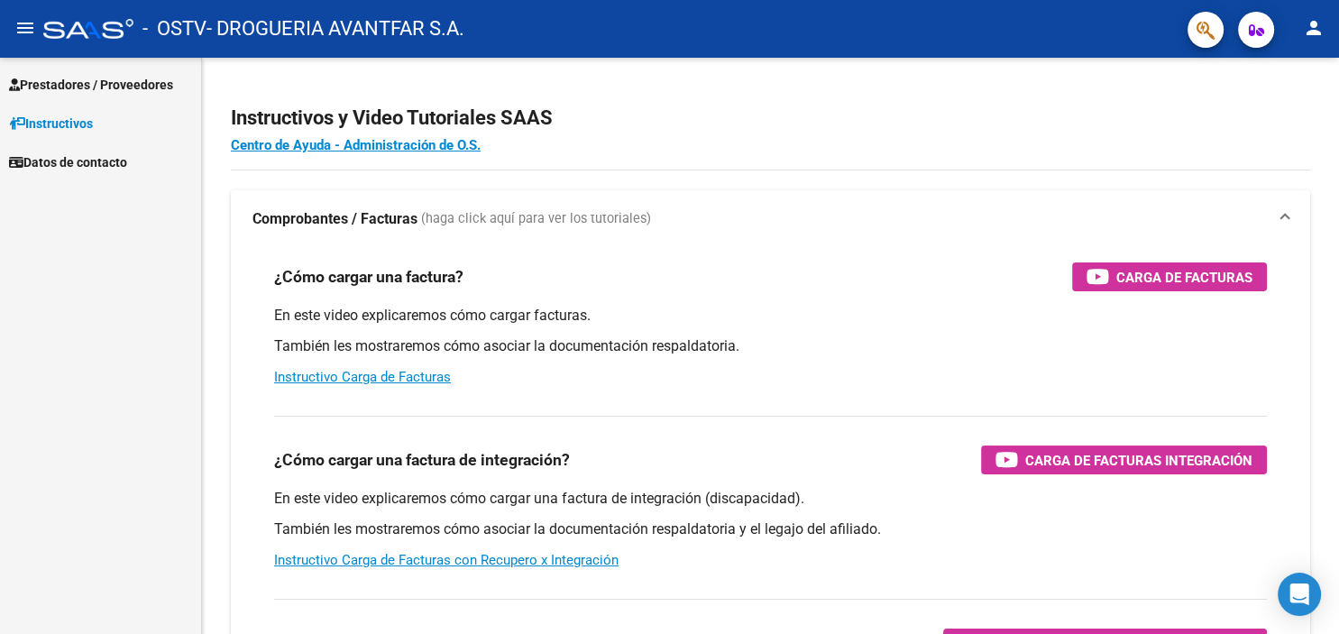
click at [28, 27] on mat-icon "menu" at bounding box center [25, 28] width 22 height 22
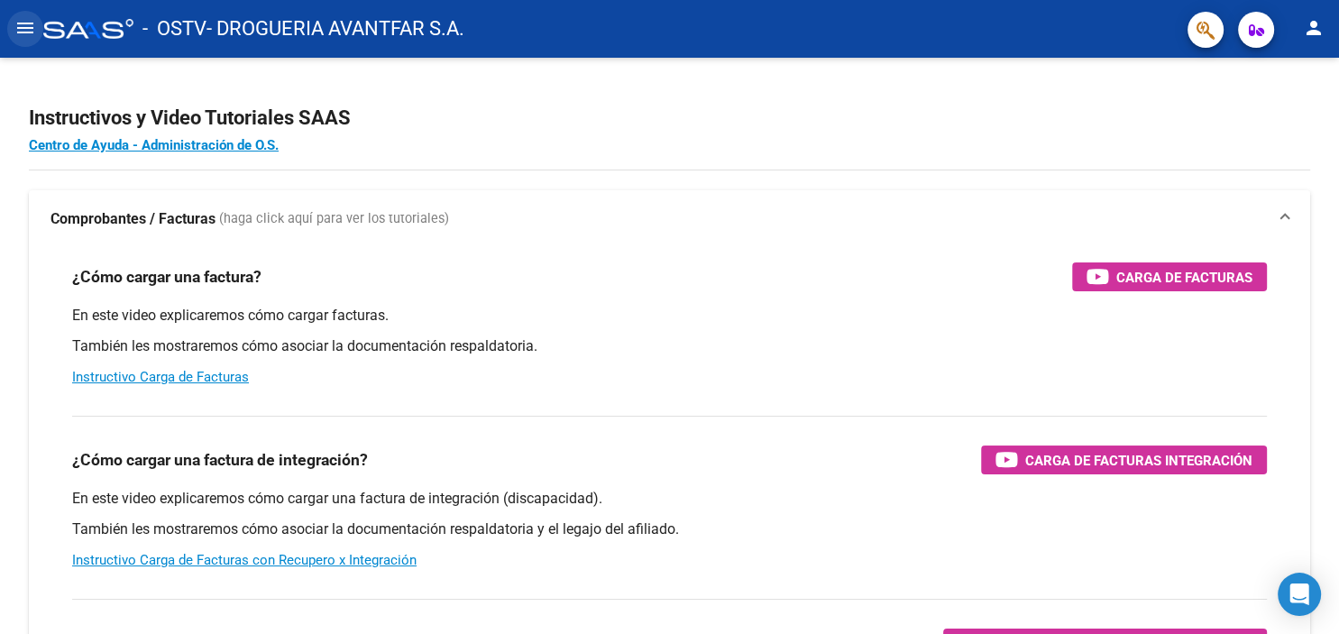
click at [28, 27] on mat-icon "menu" at bounding box center [25, 28] width 22 height 22
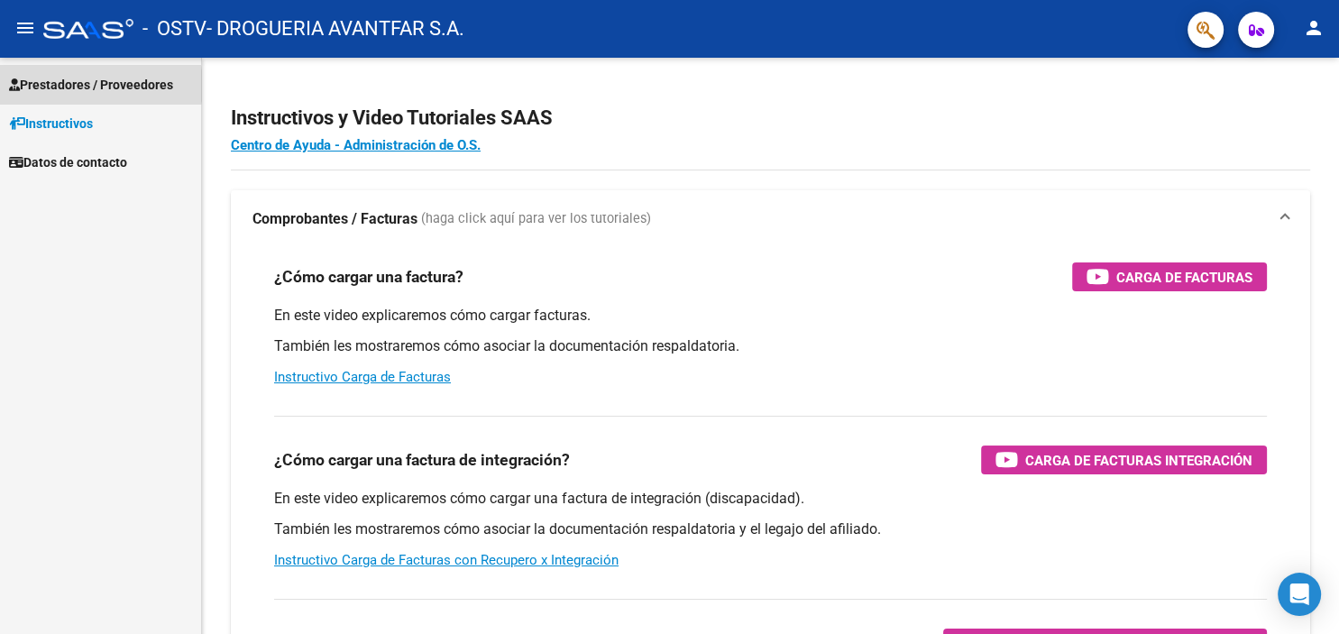
click at [74, 86] on span "Prestadores / Proveedores" at bounding box center [91, 85] width 164 height 20
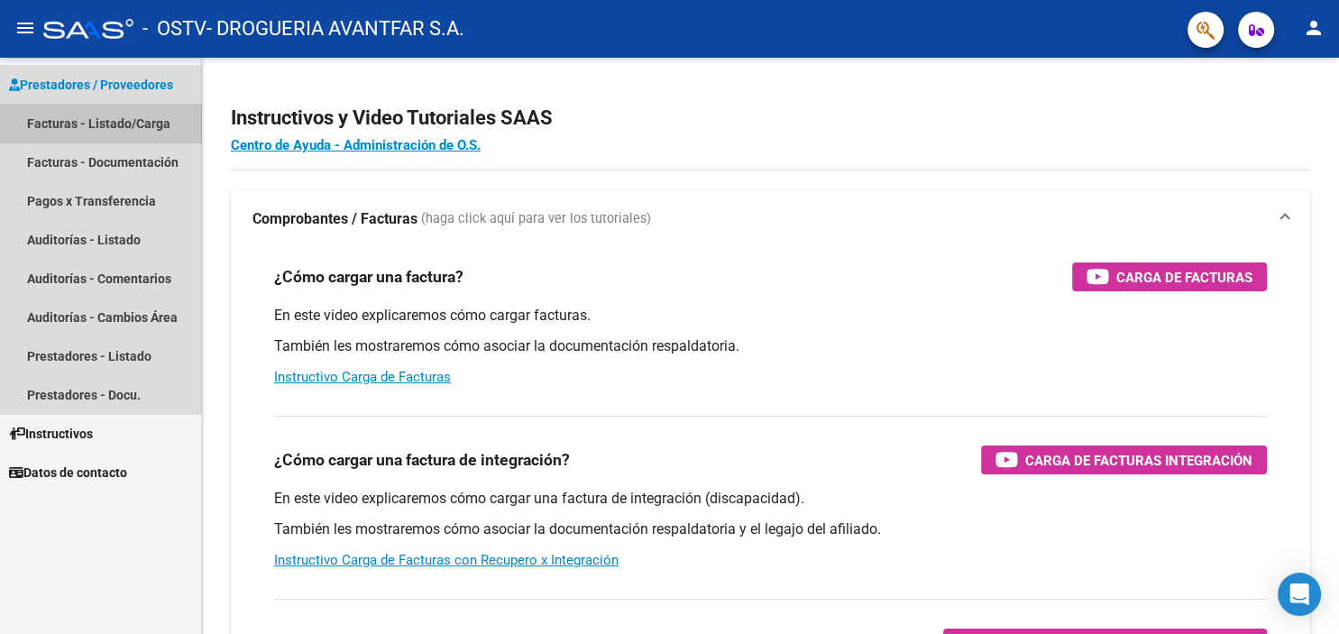
click at [87, 127] on link "Facturas - Listado/Carga" at bounding box center [100, 123] width 201 height 39
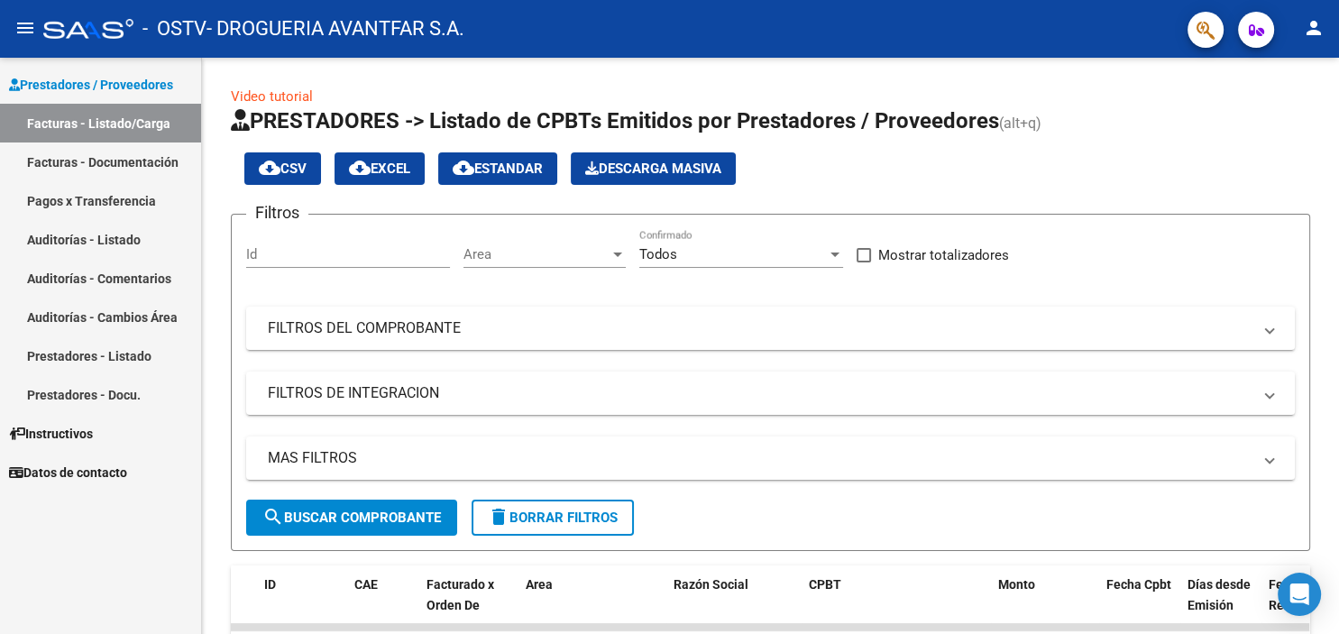
click at [1314, 27] on mat-icon "person" at bounding box center [1314, 28] width 22 height 22
click at [1271, 126] on button "exit_to_app Salir" at bounding box center [1277, 118] width 110 height 43
